Goal: Task Accomplishment & Management: Complete application form

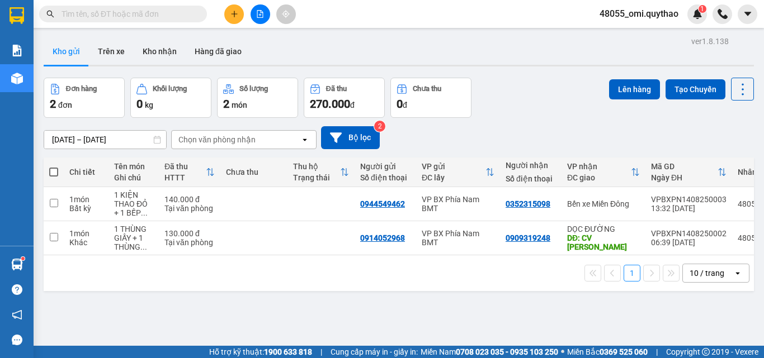
click at [233, 16] on icon "plus" at bounding box center [234, 14] width 8 height 8
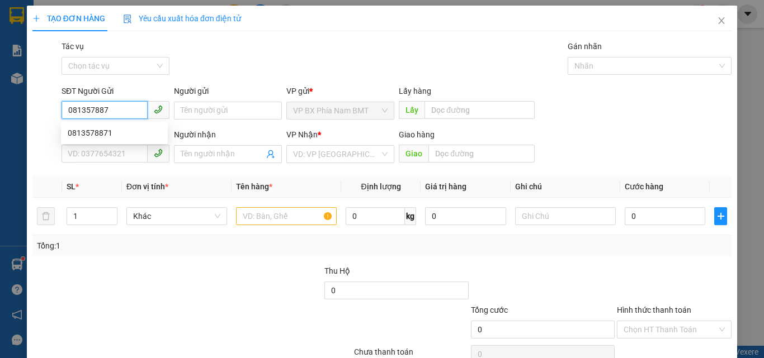
type input "0813578871"
click at [84, 136] on div "0813578871" at bounding box center [114, 133] width 93 height 12
type input "0944771415"
type input "TUÂN"
type input "CẦU VƯỢT CỦ CHI"
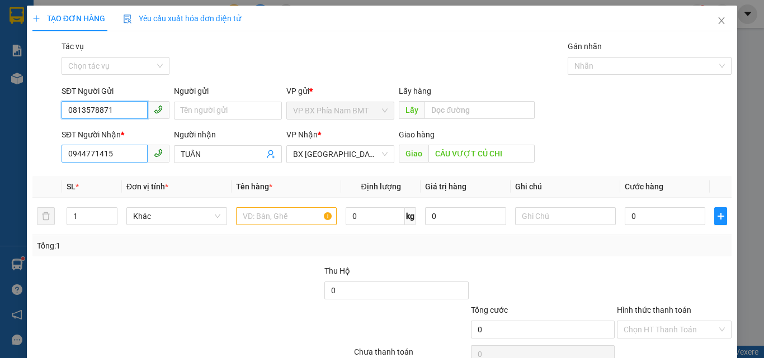
type input "0813578871"
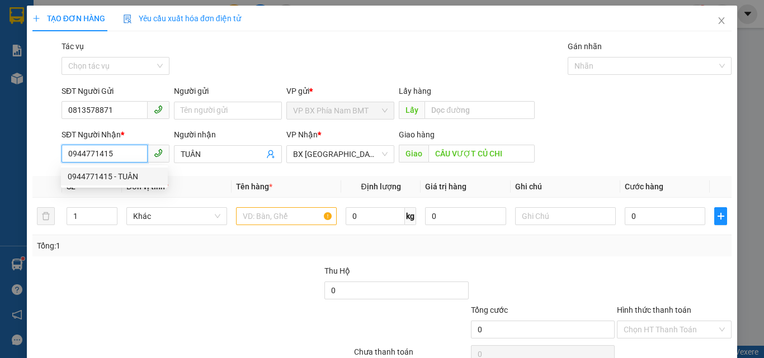
drag, startPoint x: 125, startPoint y: 152, endPoint x: 33, endPoint y: 157, distance: 91.8
click at [35, 156] on div "SĐT Người Nhận * 0944771415 Người nhận TUÂN VP Nhận * BX Tây Ninh Giao hàng Gia…" at bounding box center [381, 148] width 701 height 39
drag, startPoint x: 143, startPoint y: 255, endPoint x: 159, endPoint y: 252, distance: 16.1
click at [143, 256] on div "Tổng: 1" at bounding box center [381, 245] width 699 height 21
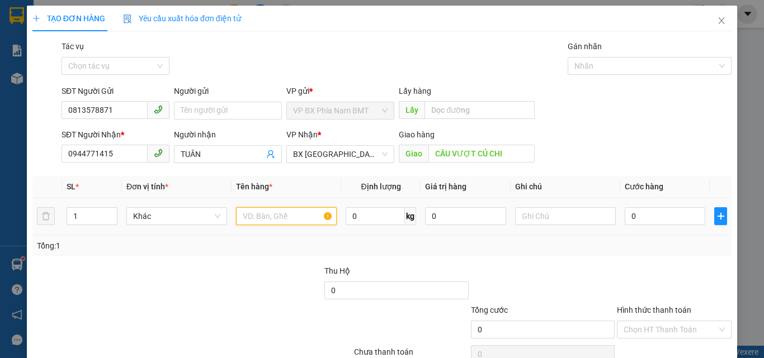
click at [287, 216] on input "text" at bounding box center [286, 216] width 101 height 18
type input "6"
type input "1 THÙNG XỐP"
type input "1"
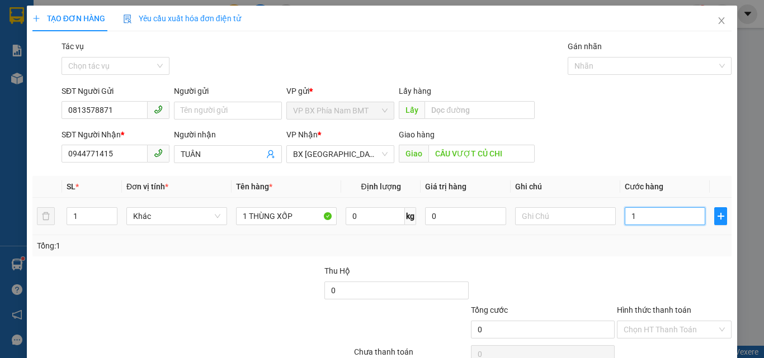
type input "1"
type input "10"
type input "100"
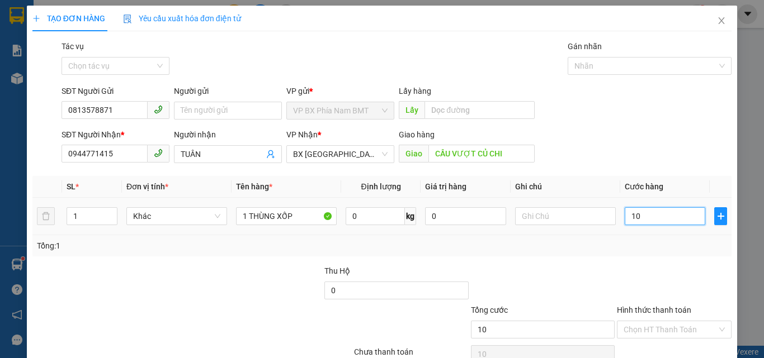
type input "100"
type input "1.000"
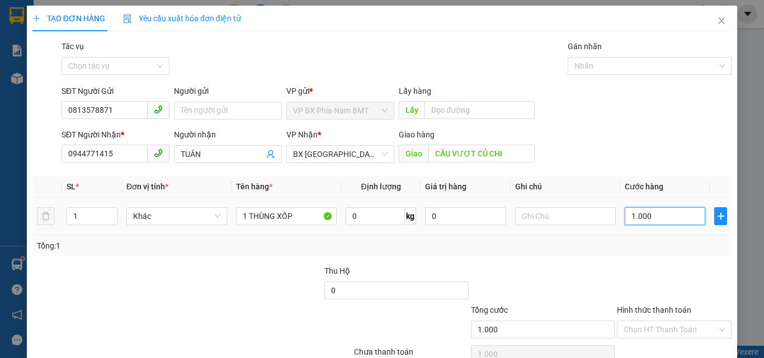
type input "10.000"
type input "100.000"
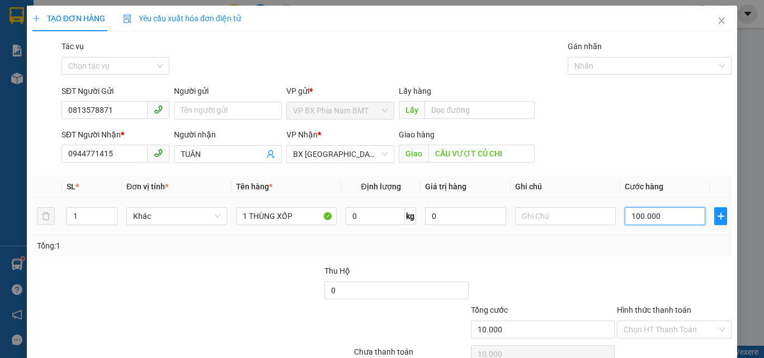
type input "100.000"
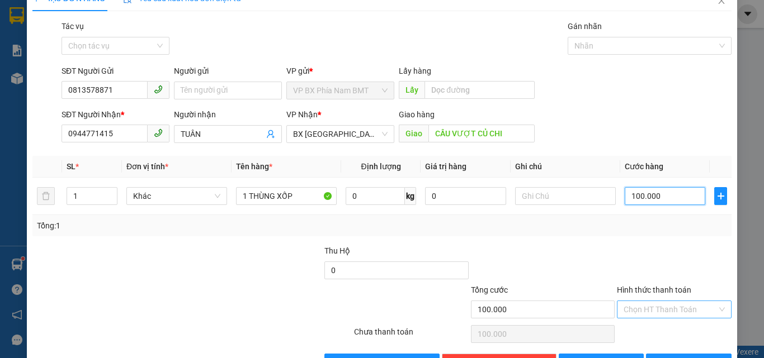
scroll to position [55, 0]
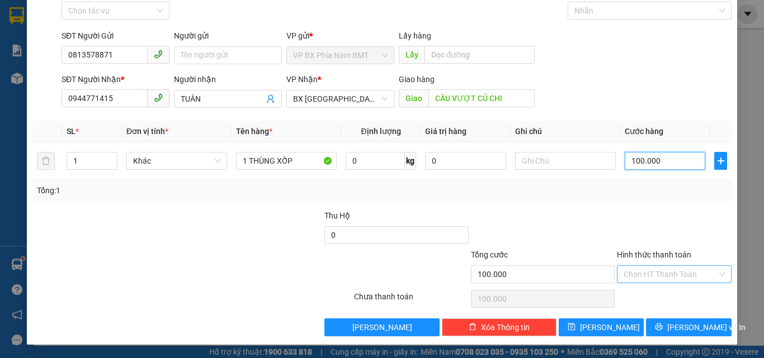
type input "100.000"
drag, startPoint x: 667, startPoint y: 269, endPoint x: 655, endPoint y: 282, distance: 18.6
click at [666, 270] on input "Hình thức thanh toán" at bounding box center [669, 274] width 93 height 17
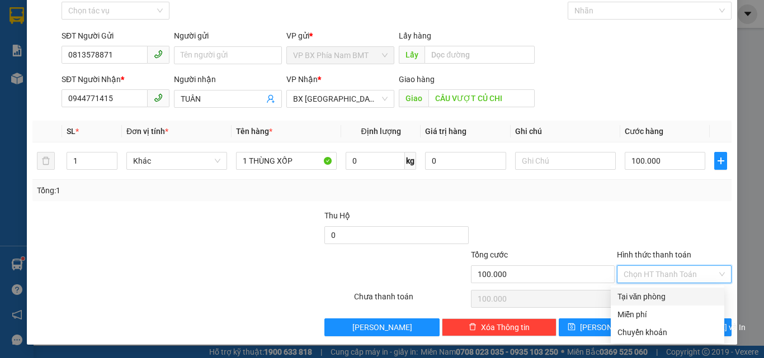
click at [632, 300] on div "Tại văn phòng" at bounding box center [667, 297] width 100 height 12
type input "0"
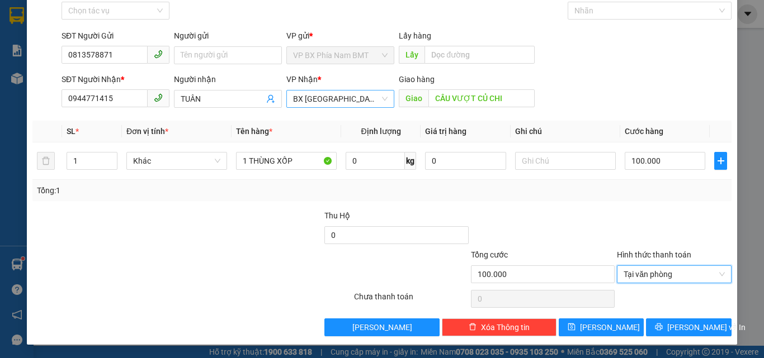
click at [349, 101] on span "BX Tây Ninh" at bounding box center [340, 99] width 94 height 17
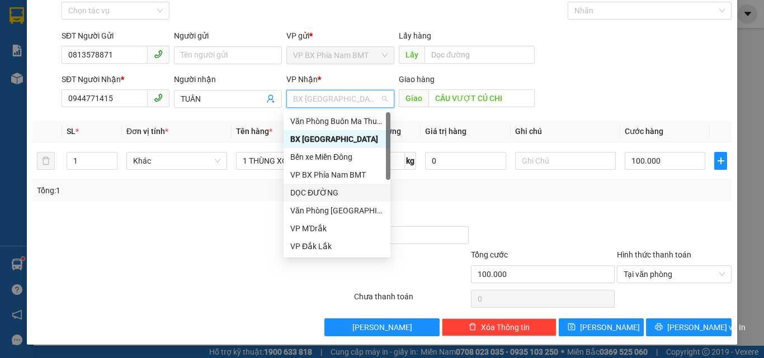
click at [324, 196] on div "DỌC ĐƯỜNG" at bounding box center [336, 193] width 93 height 12
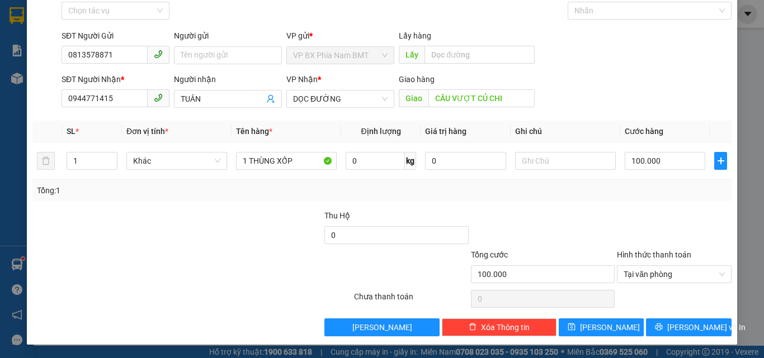
click at [222, 269] on div at bounding box center [133, 268] width 205 height 39
click at [675, 330] on span "Lưu và In" at bounding box center [706, 327] width 78 height 12
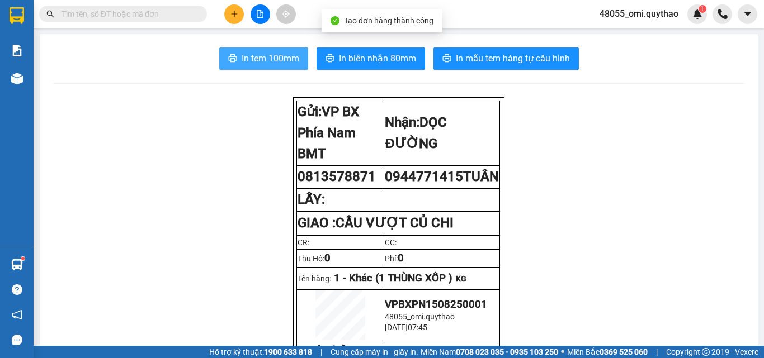
click at [237, 50] on button "In tem 100mm" at bounding box center [263, 59] width 89 height 22
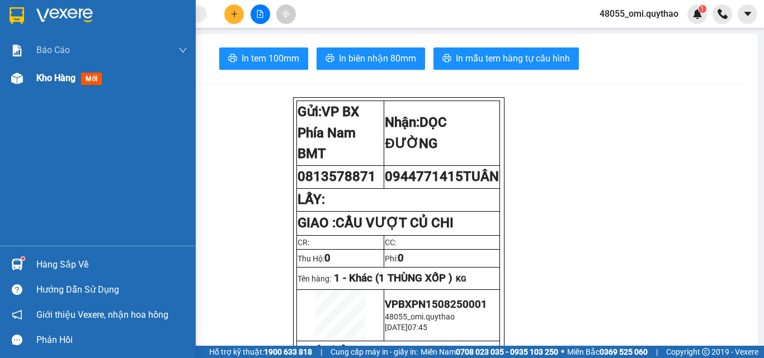
click at [25, 83] on div at bounding box center [17, 79] width 20 height 20
